Goal: Navigation & Orientation: Find specific page/section

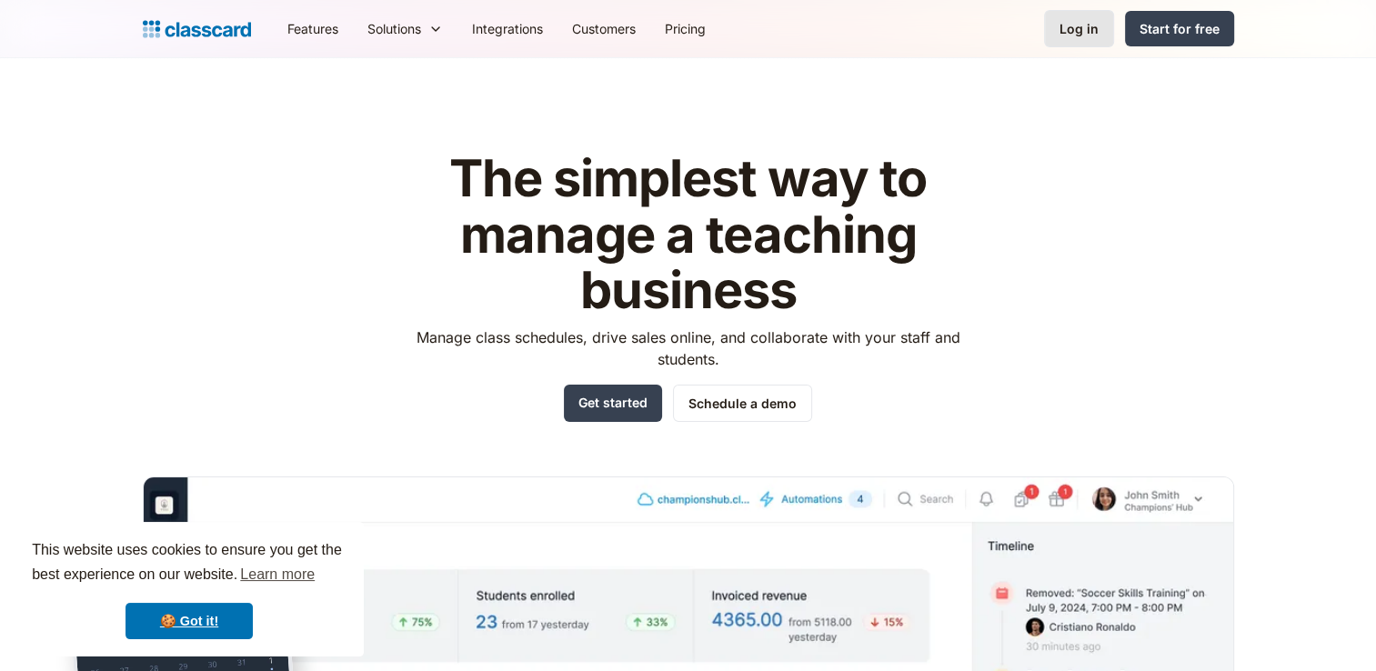
click at [1066, 26] on div "Log in" at bounding box center [1078, 28] width 39 height 19
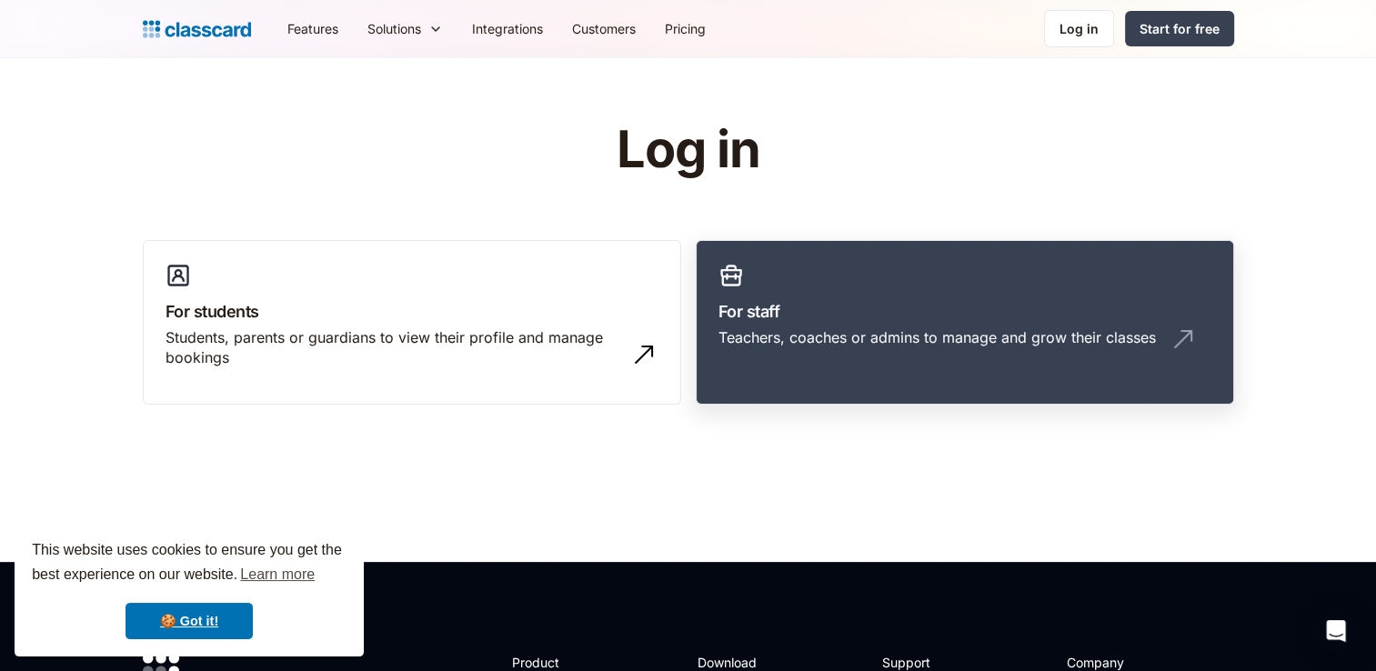
click at [833, 319] on h3 "For staff" at bounding box center [964, 311] width 493 height 25
